Goal: Information Seeking & Learning: Check status

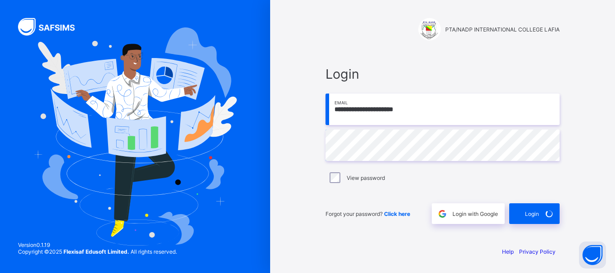
click at [506, 170] on div "**********" at bounding box center [443, 145] width 234 height 158
click at [539, 218] on div "Login" at bounding box center [535, 214] width 50 height 21
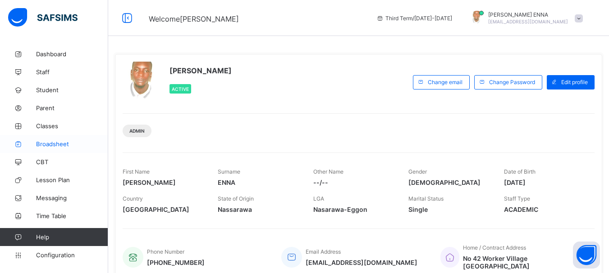
click at [56, 145] on span "Broadsheet" at bounding box center [72, 144] width 72 height 7
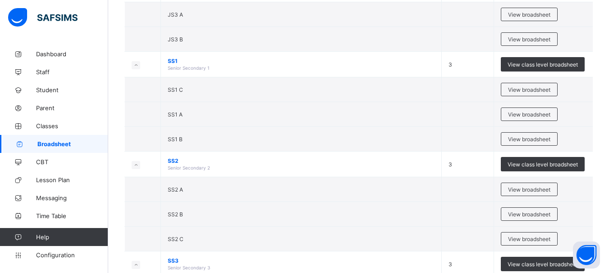
scroll to position [381, 0]
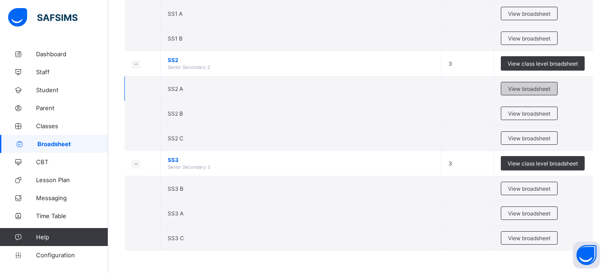
click at [528, 92] on div "View broadsheet" at bounding box center [529, 89] width 57 height 14
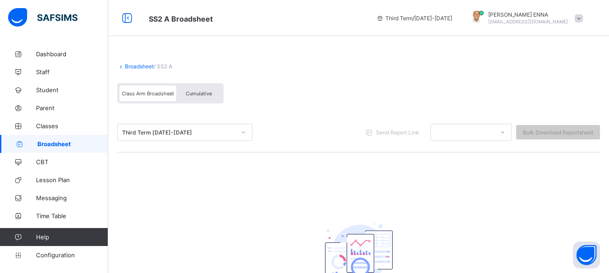
click at [201, 95] on span "Cumulative" at bounding box center [199, 94] width 26 height 6
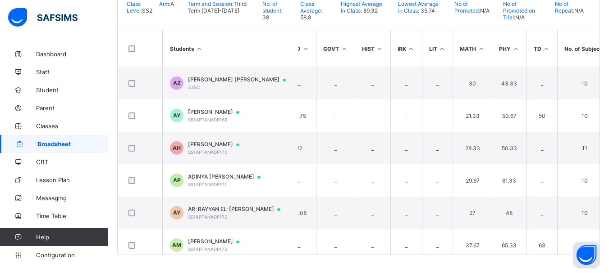
scroll to position [0, 473]
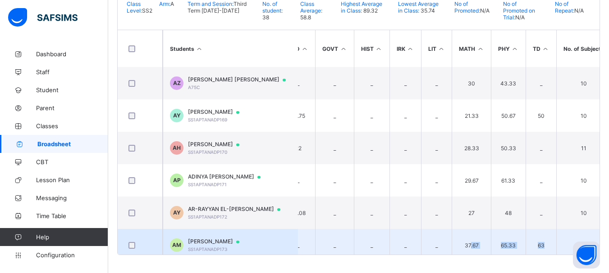
drag, startPoint x: 471, startPoint y: 260, endPoint x: 561, endPoint y: 249, distance: 90.7
click at [561, 249] on div "Broadsheet / SS2 A Class Arm Broadsheet Cumulative Third Term [DATE]-[DATE] Sen…" at bounding box center [358, 56] width 501 height 434
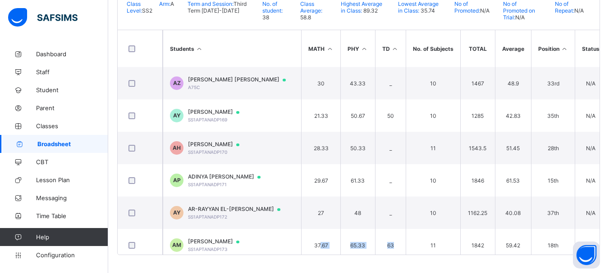
scroll to position [0, 655]
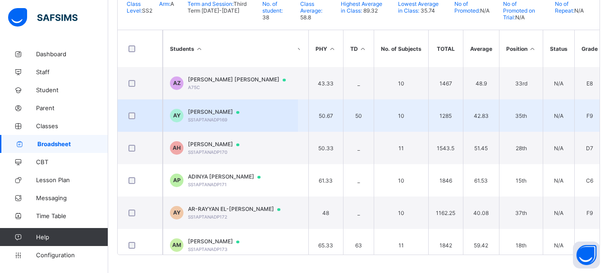
click at [248, 111] on span "[PERSON_NAME]" at bounding box center [218, 112] width 60 height 7
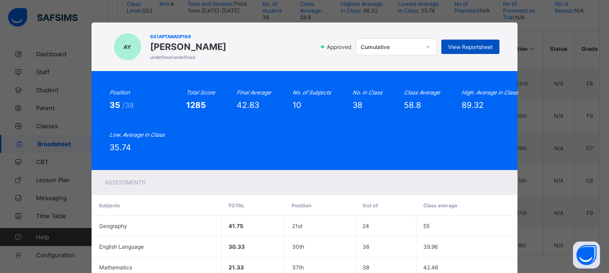
click at [464, 45] on span "View Reportsheet" at bounding box center [470, 47] width 45 height 7
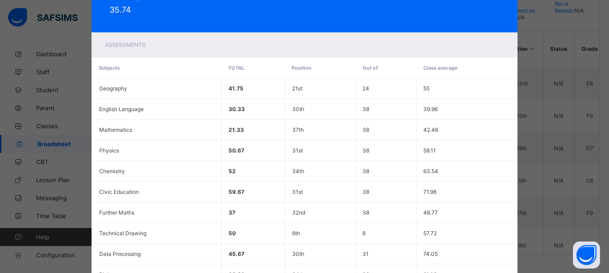
scroll to position [232, 0]
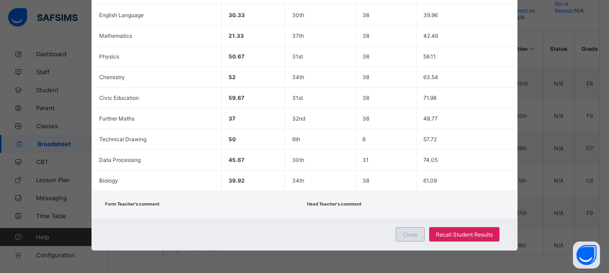
click at [410, 232] on span "Close" at bounding box center [410, 235] width 14 height 7
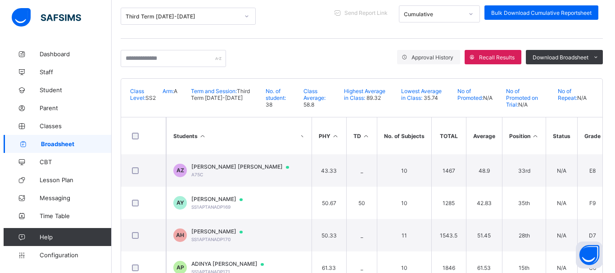
scroll to position [0, 0]
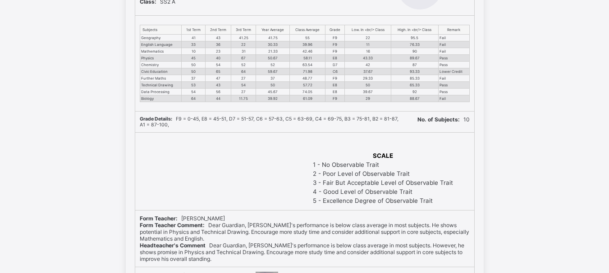
scroll to position [280, 0]
